Goal: Transaction & Acquisition: Obtain resource

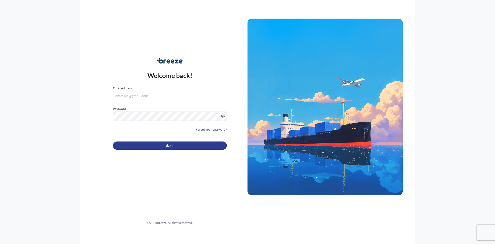
type input "[EMAIL_ADDRESS][DOMAIN_NAME][PERSON_NAME]"
click at [173, 145] on span "Sign In" at bounding box center [169, 145] width 9 height 5
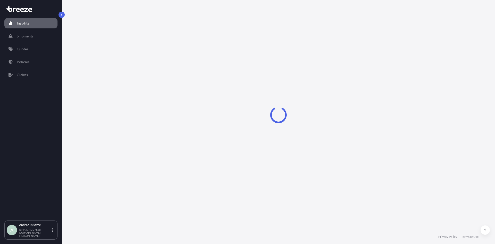
select select "2025"
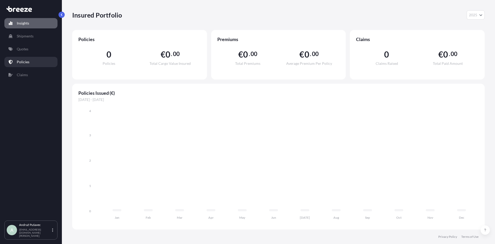
click at [29, 60] on link "Policies" at bounding box center [30, 62] width 53 height 10
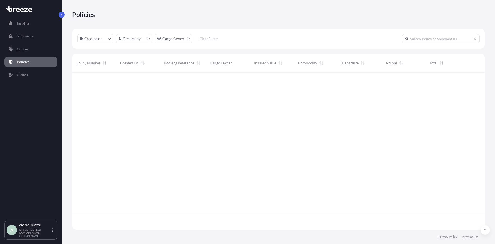
scroll to position [156, 409]
click at [27, 51] on p "Quotes" at bounding box center [23, 48] width 12 height 5
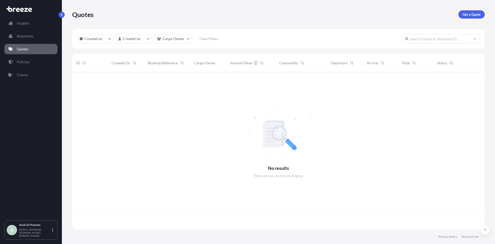
scroll to position [156, 409]
click at [475, 11] on link "Get a Quote" at bounding box center [471, 14] width 26 height 8
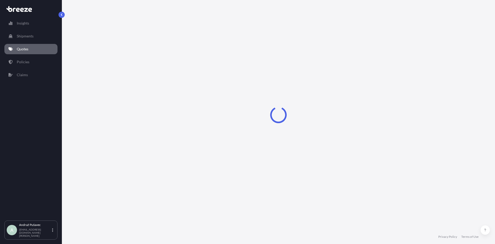
select select "Sea"
select select "1"
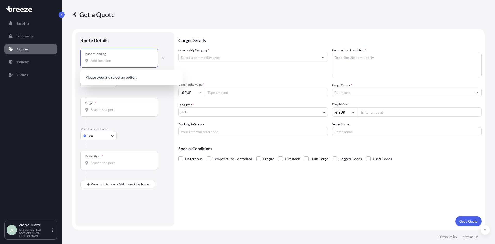
click at [109, 61] on input "Place of loading" at bounding box center [120, 60] width 61 height 5
click at [165, 59] on button "button" at bounding box center [163, 58] width 11 height 8
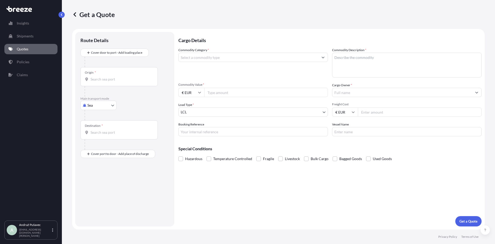
click at [120, 78] on input "Origin *" at bounding box center [120, 79] width 61 height 5
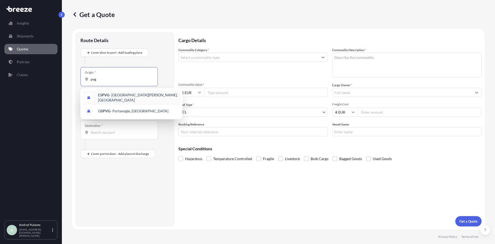
type input "pvg"
click at [162, 57] on div at bounding box center [127, 62] width 85 height 10
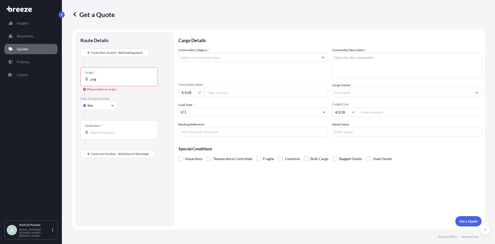
click at [99, 110] on body "0 options available. 2 options available. Insights Shipments Quotes Policies Cl…" at bounding box center [247, 122] width 495 height 244
click at [94, 129] on span "Air" at bounding box center [92, 127] width 5 height 5
select select "Air"
click at [102, 85] on div "Origin *" at bounding box center [118, 78] width 77 height 19
click at [102, 84] on input "Origin *" at bounding box center [120, 81] width 61 height 5
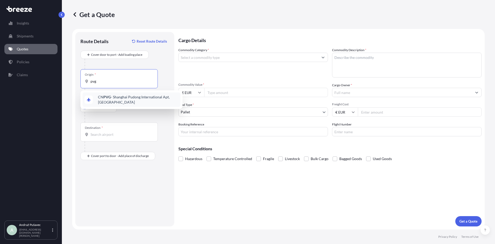
click at [107, 100] on span "CN PVG - Shanghai Pudong International Apt, [GEOGRAPHIC_DATA]" at bounding box center [138, 99] width 80 height 10
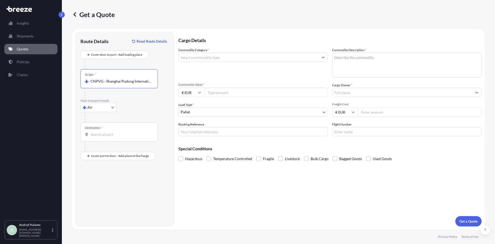
type input "CNPVG - Shanghai Pudong International Apt, [GEOGRAPHIC_DATA]"
click at [98, 135] on input "Destination *" at bounding box center [120, 134] width 61 height 5
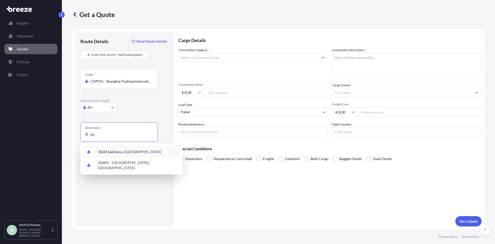
click at [134, 156] on div "SI LJU - [PERSON_NAME], [GEOGRAPHIC_DATA]" at bounding box center [131, 151] width 98 height 12
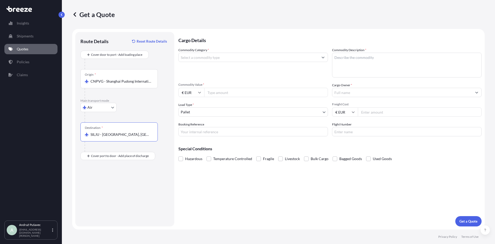
drag, startPoint x: 138, startPoint y: 135, endPoint x: 89, endPoint y: 136, distance: 49.0
click at [89, 136] on div "SILJU - [GEOGRAPHIC_DATA], [GEOGRAPHIC_DATA]" at bounding box center [119, 134] width 69 height 5
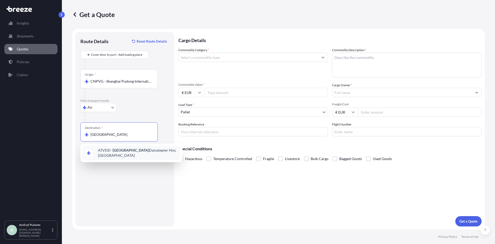
click at [135, 152] on span "ATVDD - Vienna Danubepier [GEOGRAPHIC_DATA], [GEOGRAPHIC_DATA]" at bounding box center [138, 152] width 80 height 10
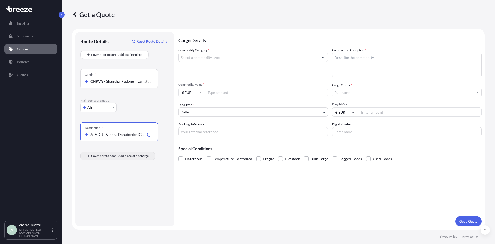
type input "ATVDD - Vienna Danubepier [GEOGRAPHIC_DATA], [GEOGRAPHIC_DATA]"
click at [104, 182] on input "Place of Discharge" at bounding box center [120, 183] width 61 height 5
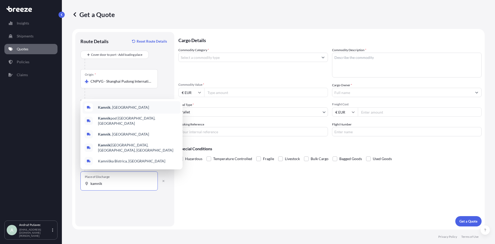
click at [125, 110] on span "[GEOGRAPHIC_DATA] , [GEOGRAPHIC_DATA]" at bounding box center [123, 107] width 51 height 5
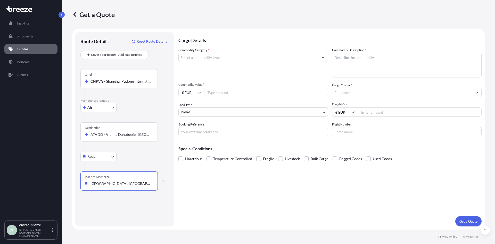
type input "[GEOGRAPHIC_DATA], [GEOGRAPHIC_DATA]"
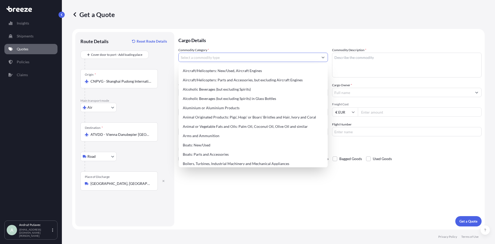
click at [225, 57] on input "Commodity Category *" at bounding box center [249, 57] width 140 height 9
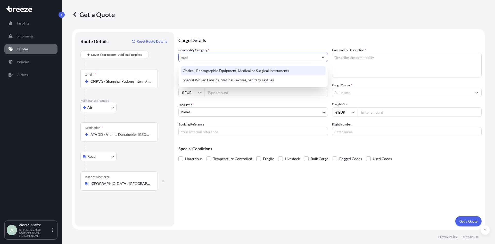
click at [247, 72] on div "Optical, Photographic Equipment, Medical or Surgical Instruments" at bounding box center [253, 70] width 145 height 9
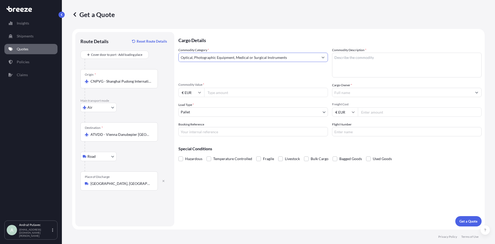
type input "Optical, Photographic Equipment, Medical or Surgical Instruments"
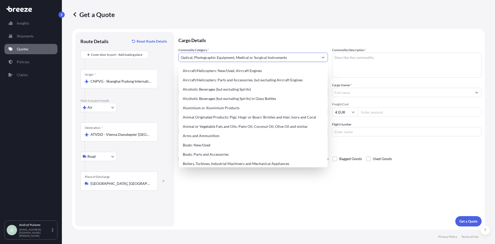
click at [358, 61] on textarea "Commodity Description *" at bounding box center [407, 65] width 150 height 25
paste textarea "Injection mould"
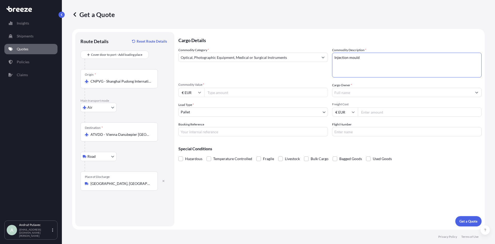
type textarea "Injection mould"
click at [197, 94] on input "€ EUR" at bounding box center [191, 92] width 26 height 9
click at [190, 128] on div "$ USD" at bounding box center [191, 128] width 22 height 10
type input "$ USD"
click at [220, 93] on input "Commodity Value *" at bounding box center [266, 92] width 124 height 9
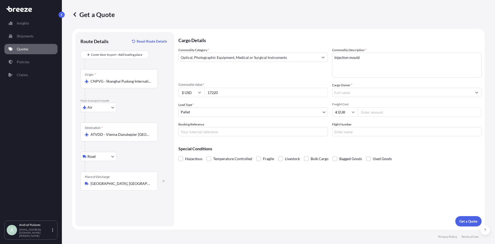
type input "17220"
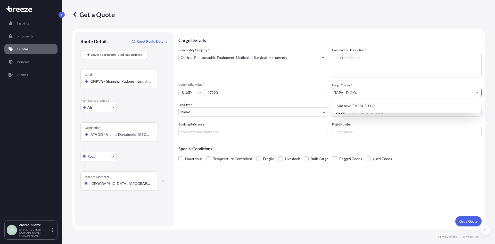
type input "TAPAL D.O.O."
click at [372, 116] on input "Freight Cost" at bounding box center [420, 111] width 124 height 9
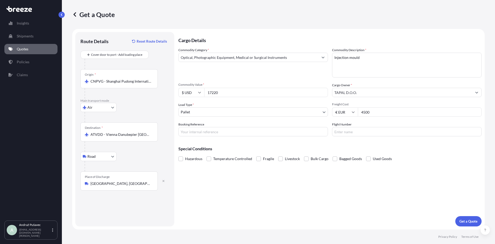
type input "4500"
click at [239, 133] on input "Booking Reference" at bounding box center [253, 131] width 150 height 9
click at [471, 219] on p "Get a Quote" at bounding box center [468, 220] width 18 height 5
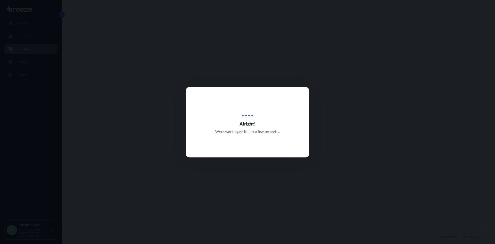
select select "Air"
select select "Road"
select select "1"
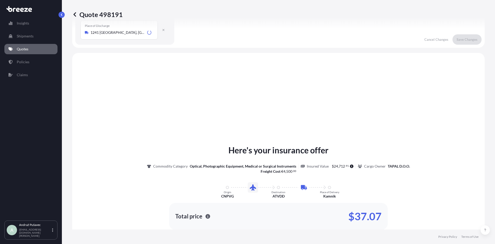
scroll to position [176, 0]
